Goal: Transaction & Acquisition: Purchase product/service

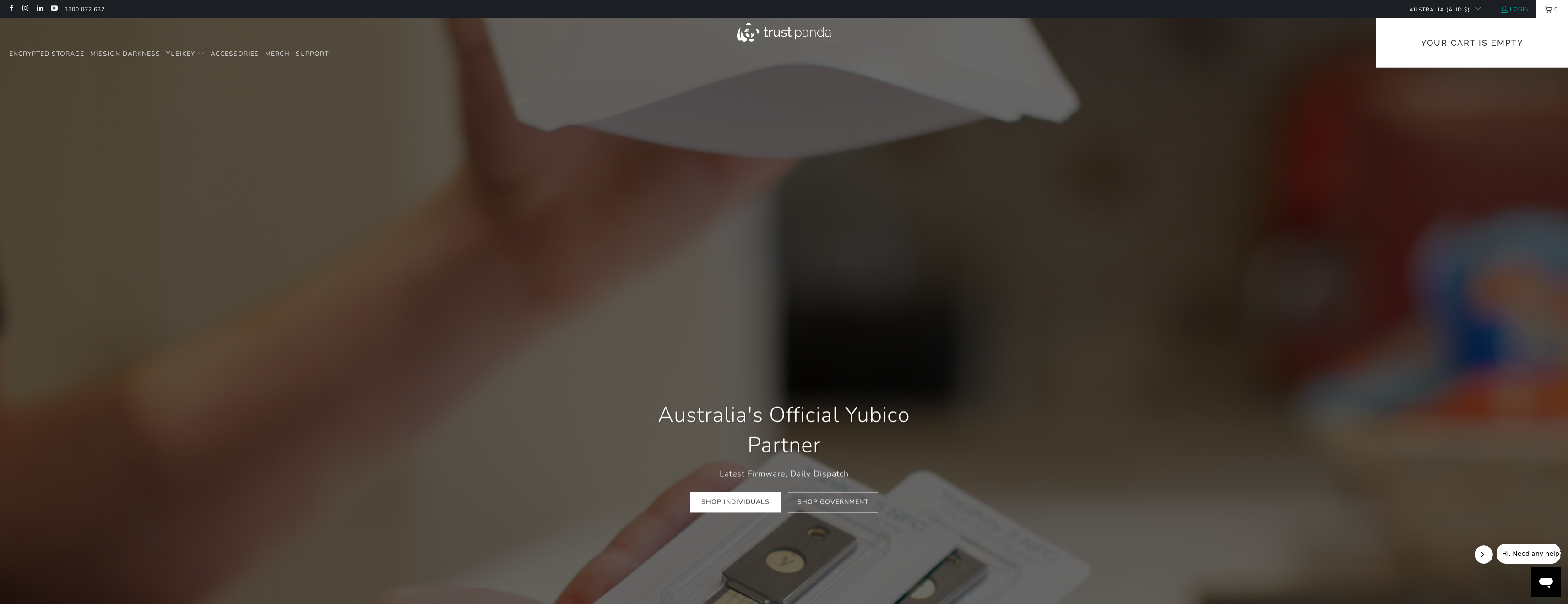
click at [1507, 5] on link "Login" at bounding box center [1514, 9] width 29 height 10
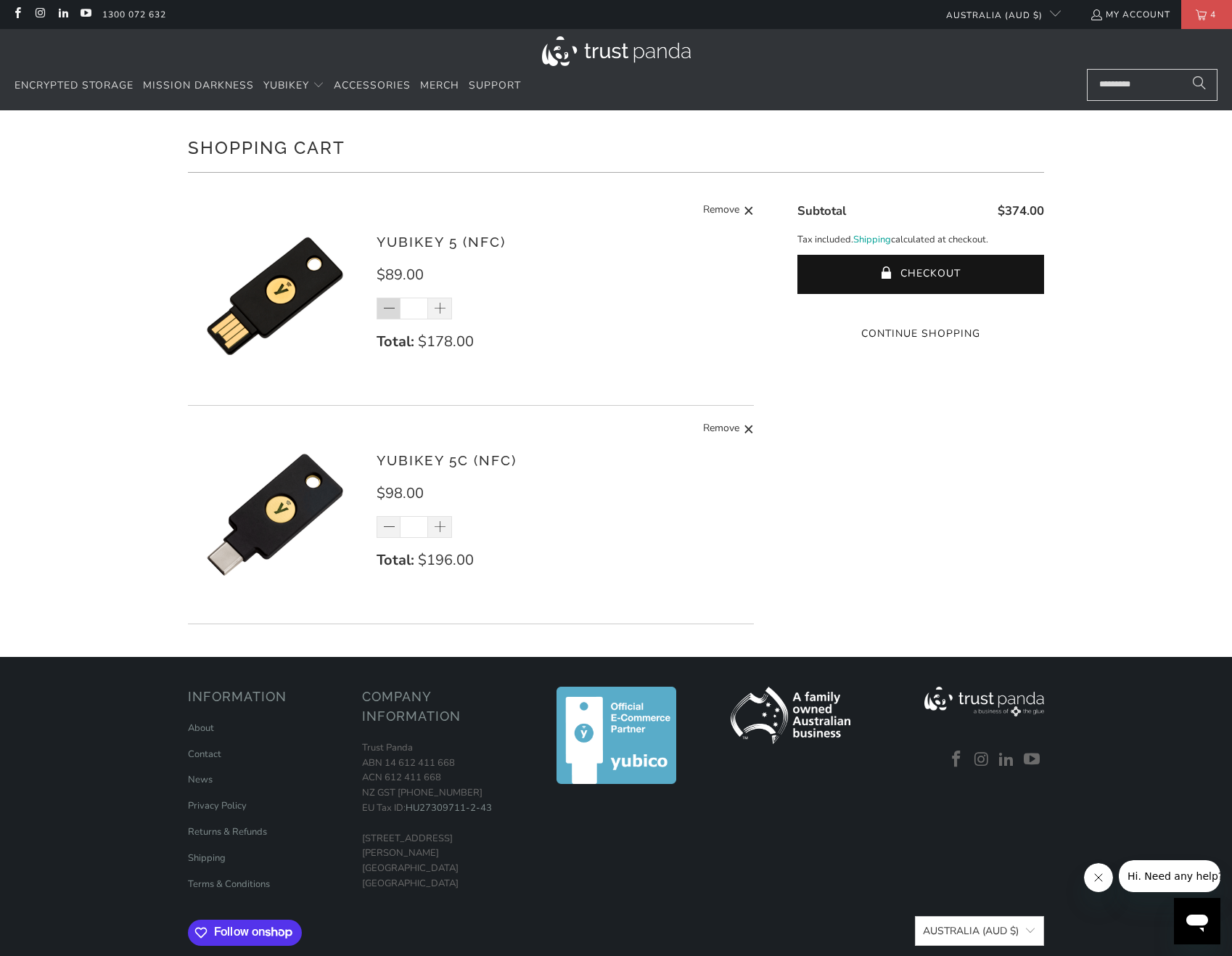
click at [388, 309] on span at bounding box center [389, 309] width 14 height 14
type input "*"
click at [388, 309] on div "*" at bounding box center [424, 308] width 95 height 22
click at [448, 523] on span at bounding box center [440, 527] width 24 height 22
type input "*"
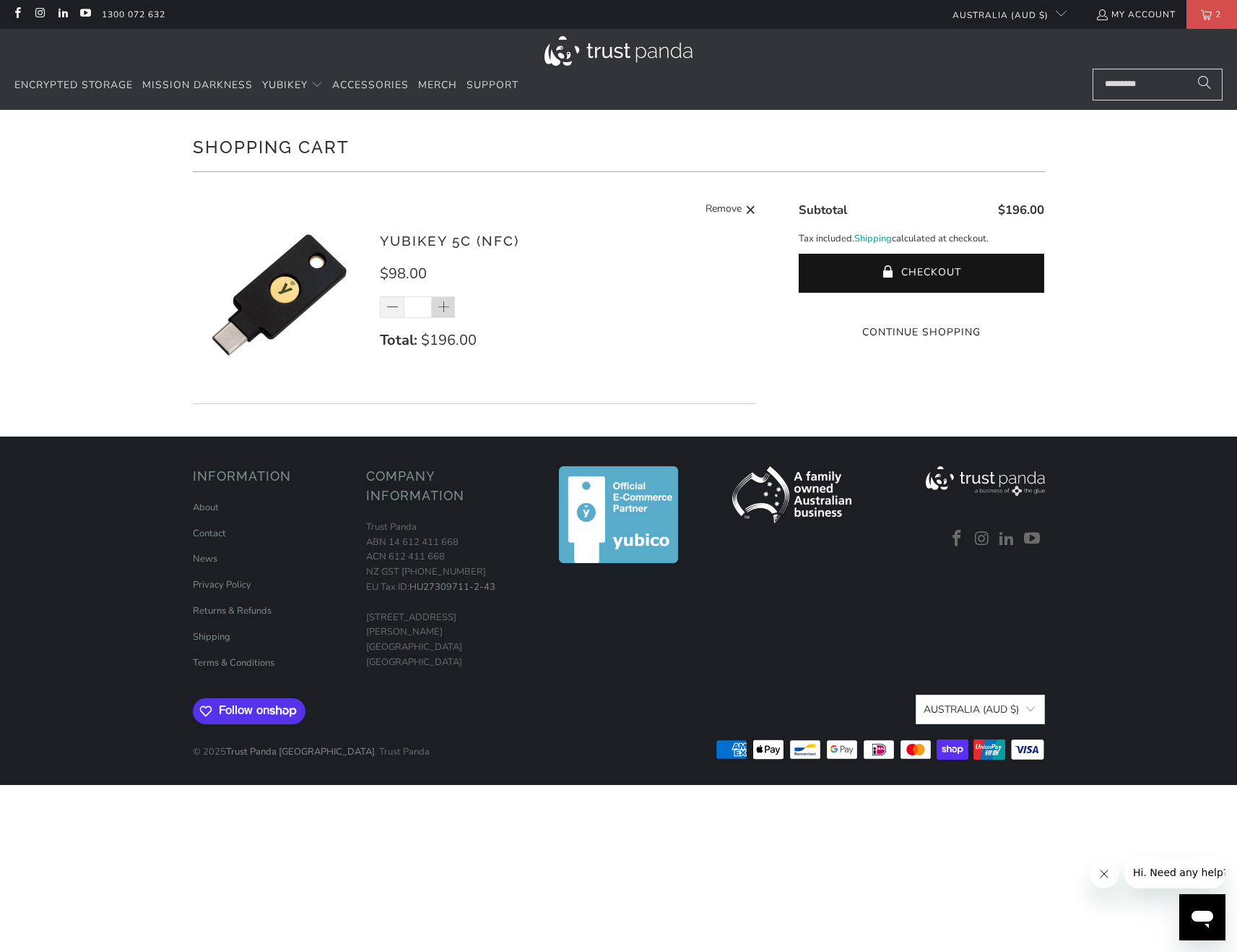
click at [445, 311] on span at bounding box center [444, 307] width 14 height 14
type input "*"
click at [445, 310] on div "*" at bounding box center [427, 306] width 94 height 22
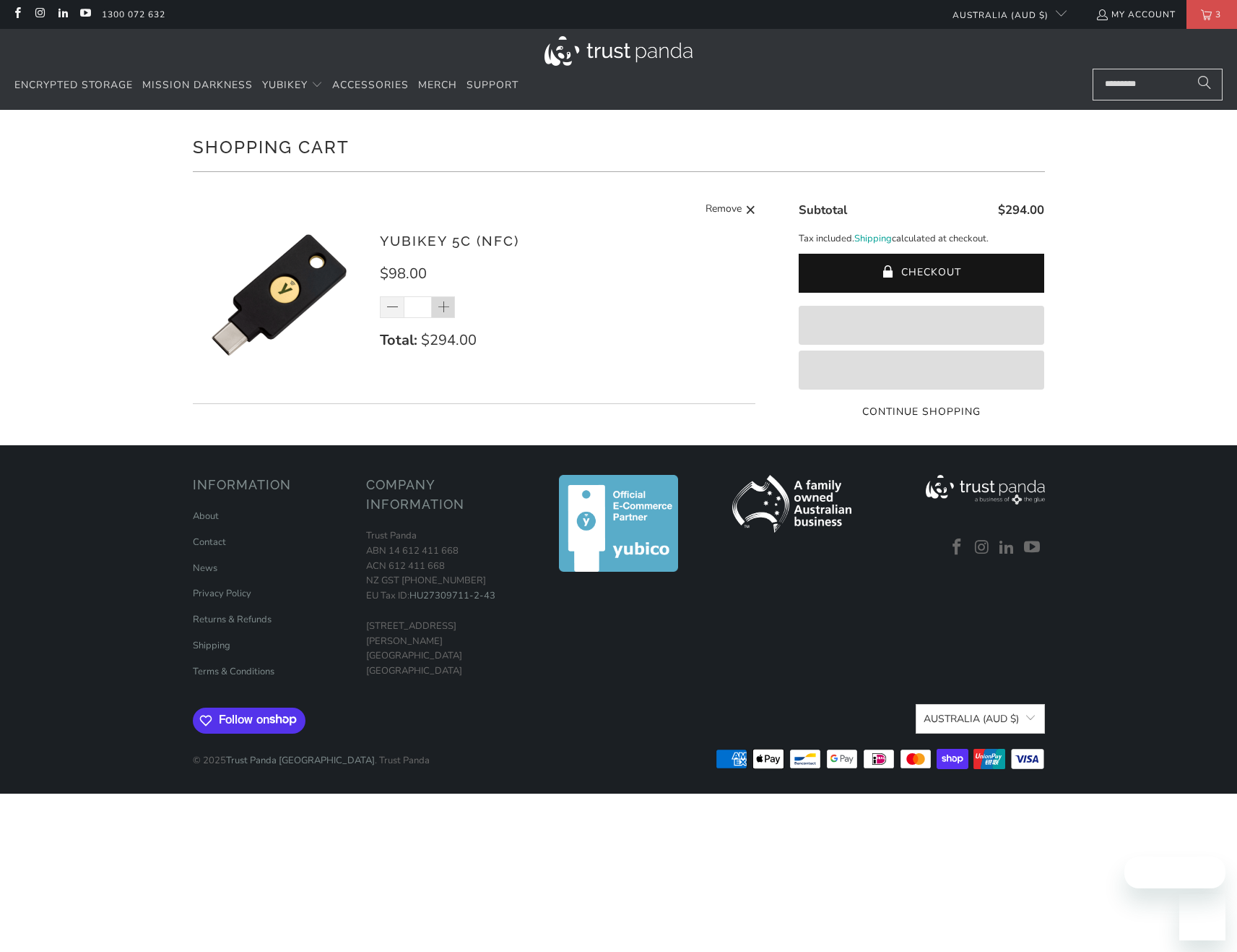
click at [447, 309] on span at bounding box center [444, 307] width 14 height 14
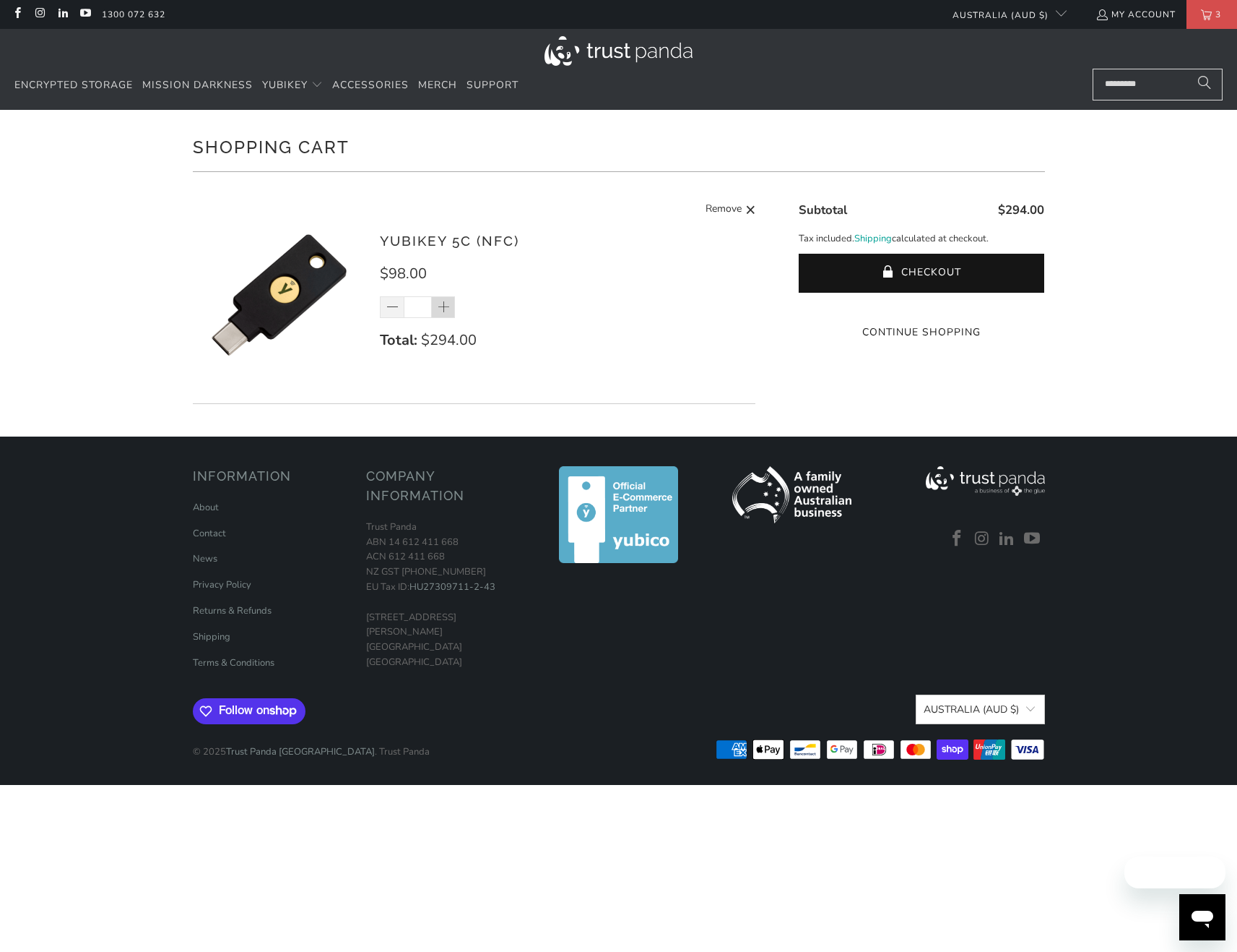
type input "*"
click at [449, 305] on span at bounding box center [444, 307] width 14 height 14
type input "*"
click at [941, 264] on button "Checkout" at bounding box center [922, 273] width 246 height 39
